Goal: Information Seeking & Learning: Find contact information

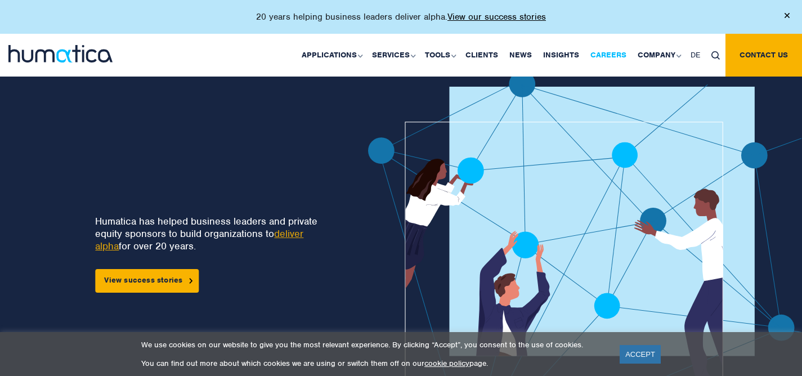
click at [601, 59] on link "Careers" at bounding box center [608, 55] width 47 height 43
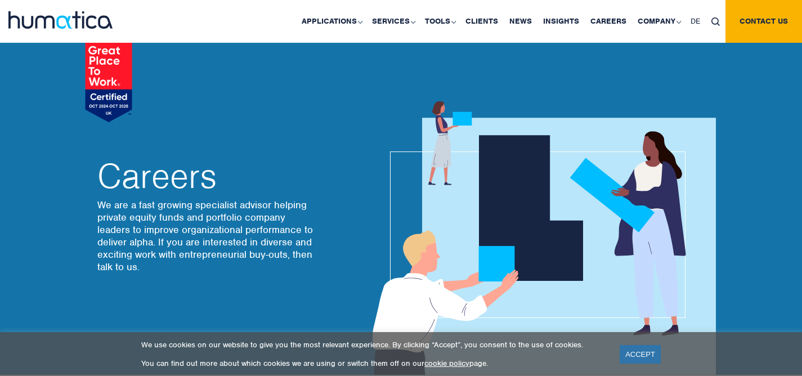
click at [637, 360] on link "ACCEPT" at bounding box center [640, 354] width 41 height 19
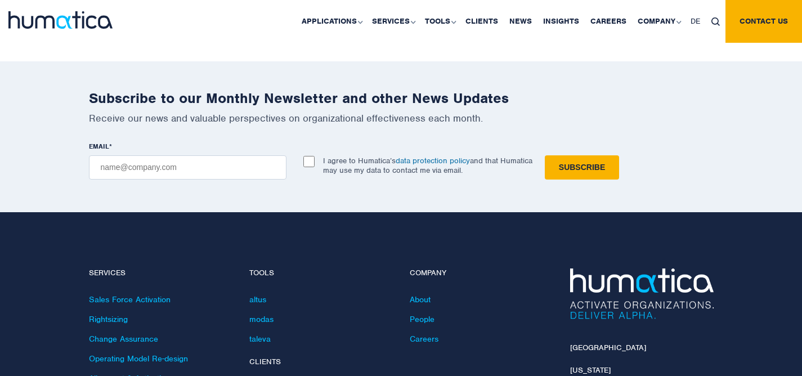
scroll to position [3942, 0]
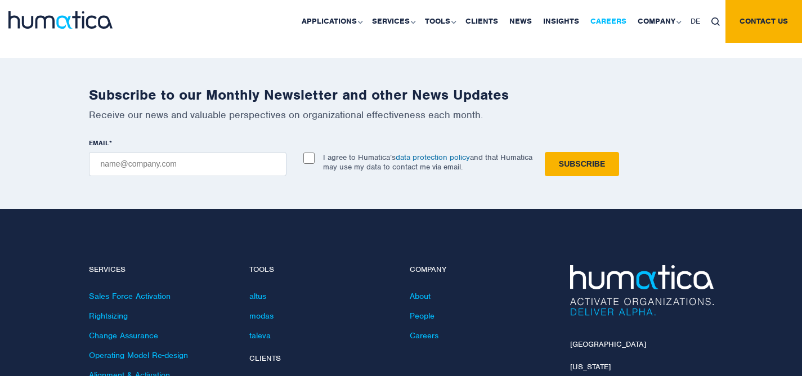
click at [605, 24] on link "Careers" at bounding box center [608, 21] width 47 height 43
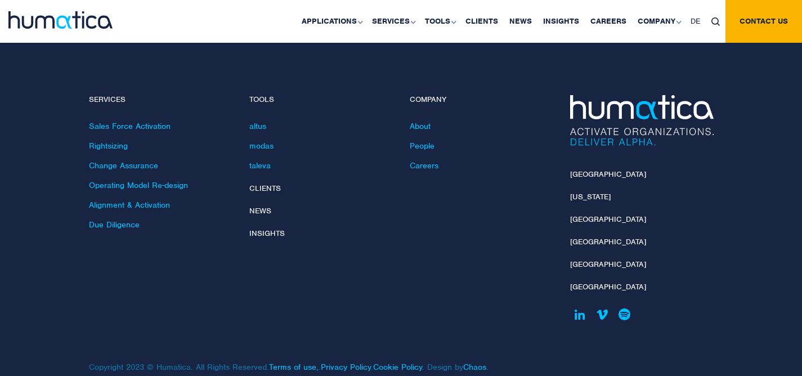
scroll to position [4126, 0]
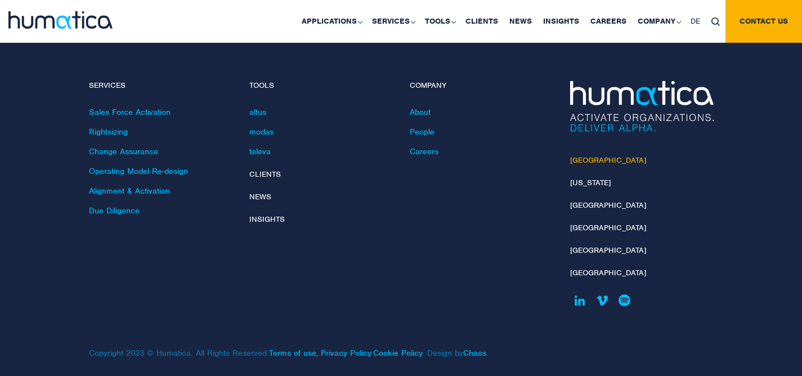
click at [594, 155] on link "[GEOGRAPHIC_DATA]" at bounding box center [608, 160] width 76 height 10
